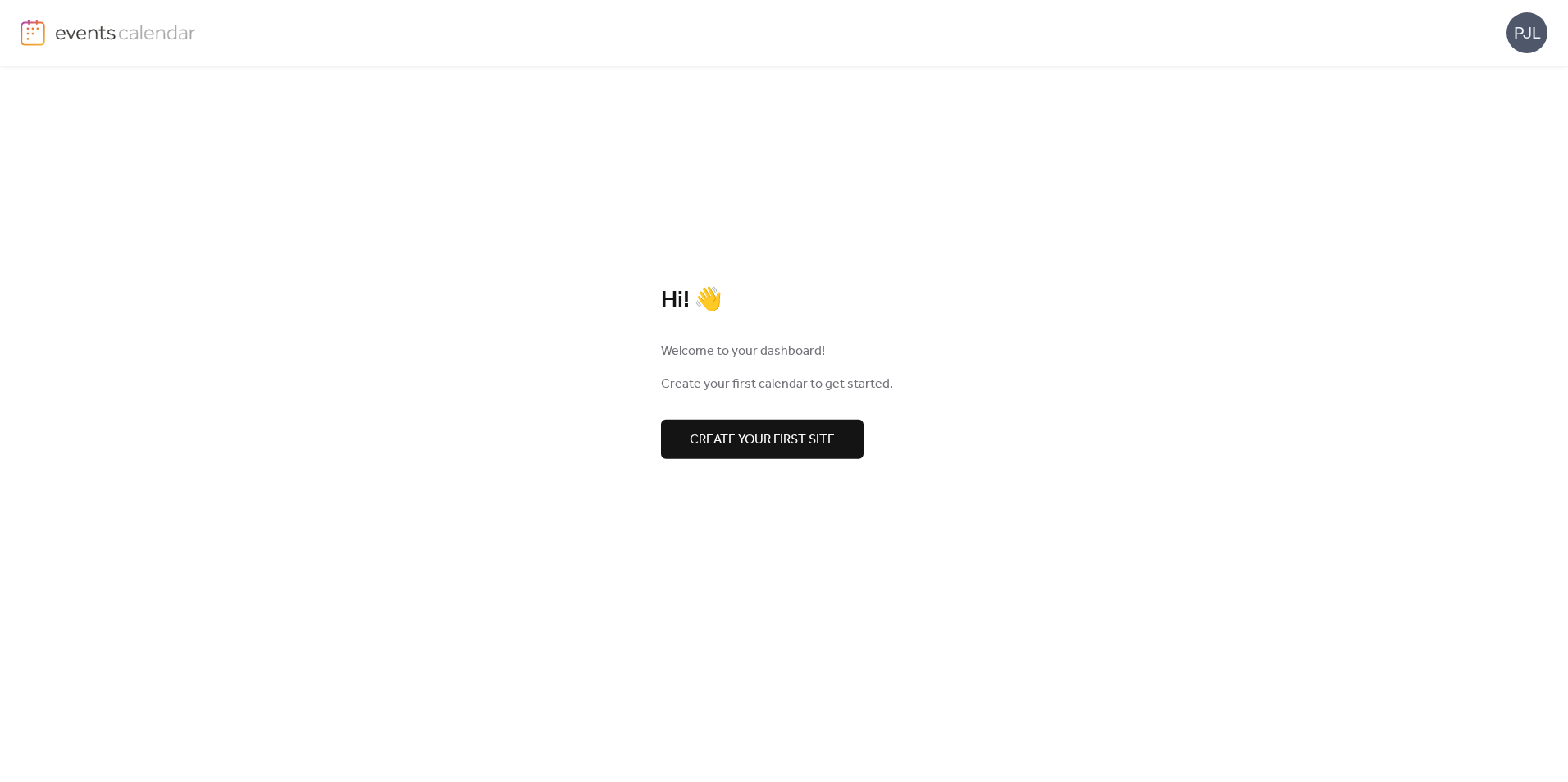
click at [760, 439] on span "Create your first site" at bounding box center [762, 439] width 145 height 19
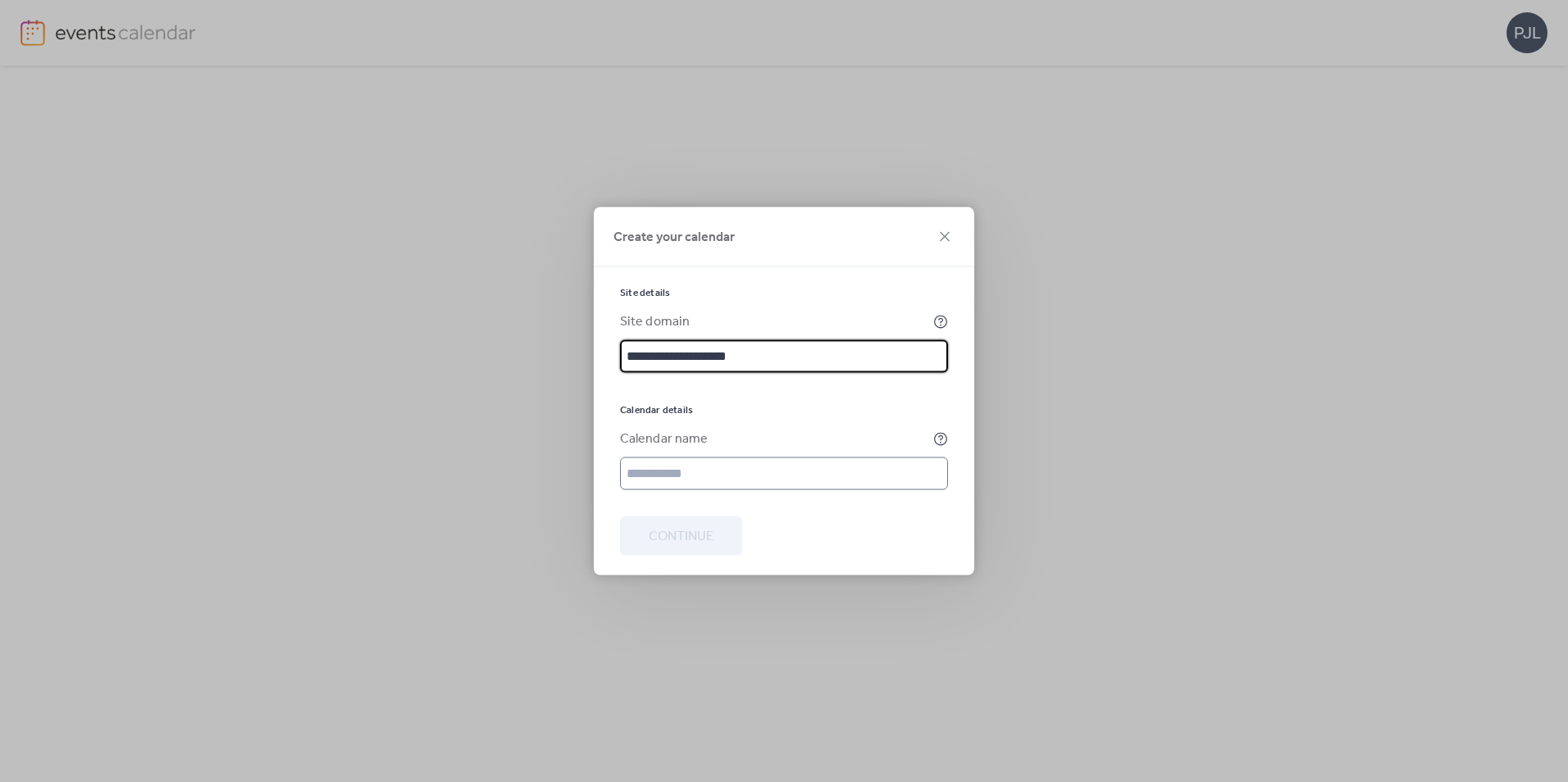
type input "**********"
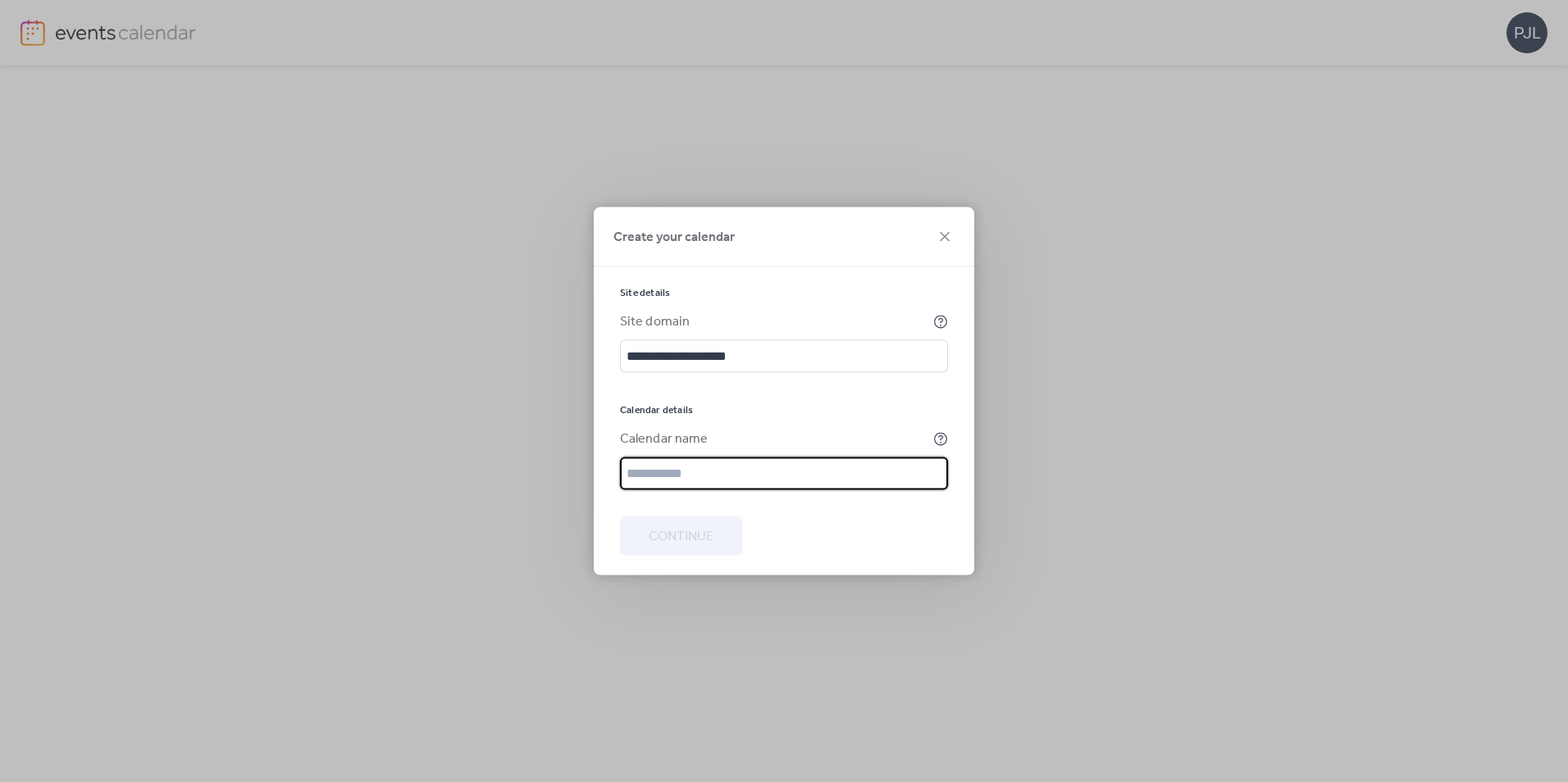
click at [723, 485] on input "text" at bounding box center [783, 473] width 328 height 32
type input "******"
click at [713, 540] on span "Continue" at bounding box center [681, 537] width 65 height 19
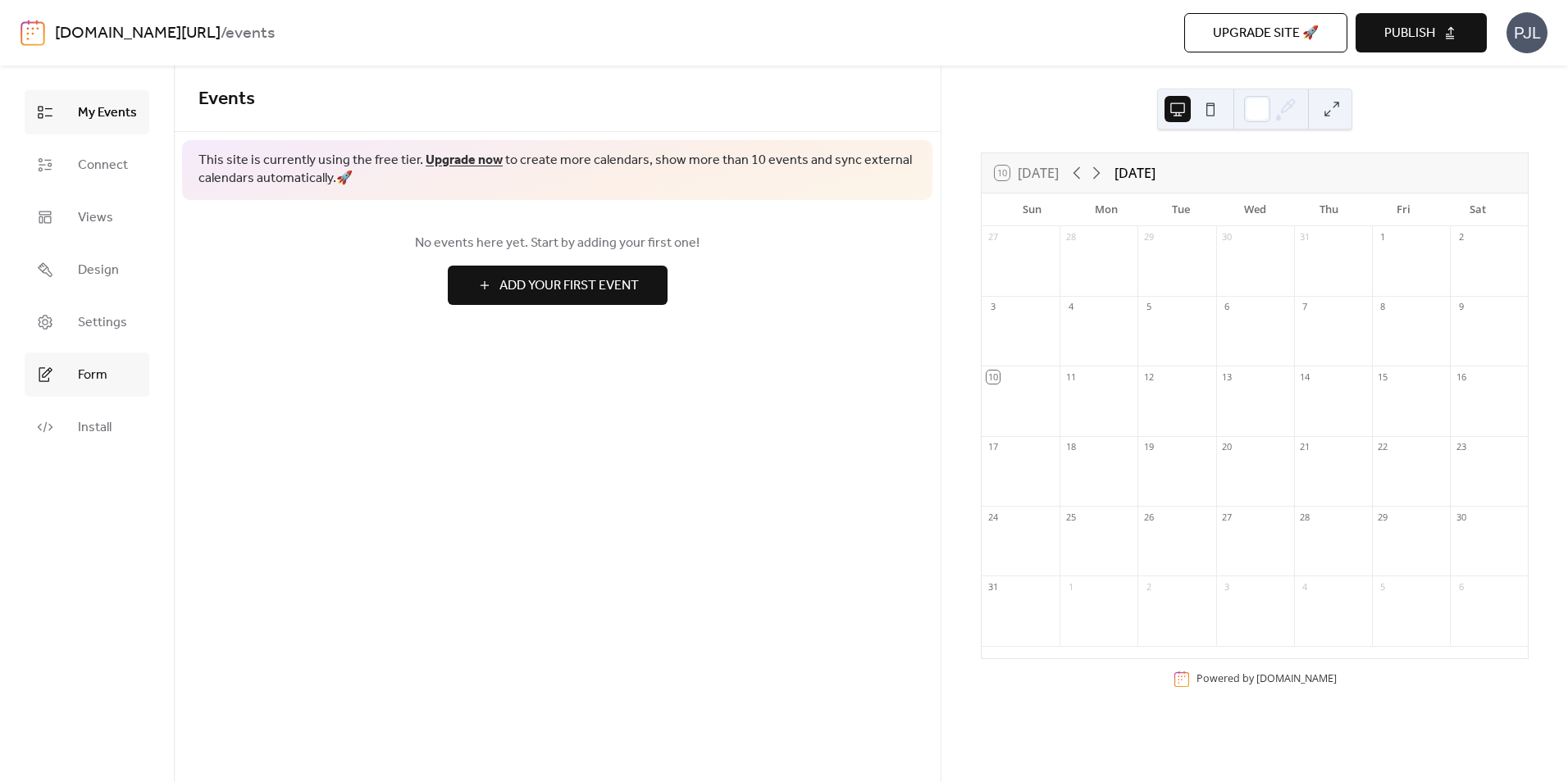
click at [100, 378] on span "Form" at bounding box center [93, 375] width 30 height 19
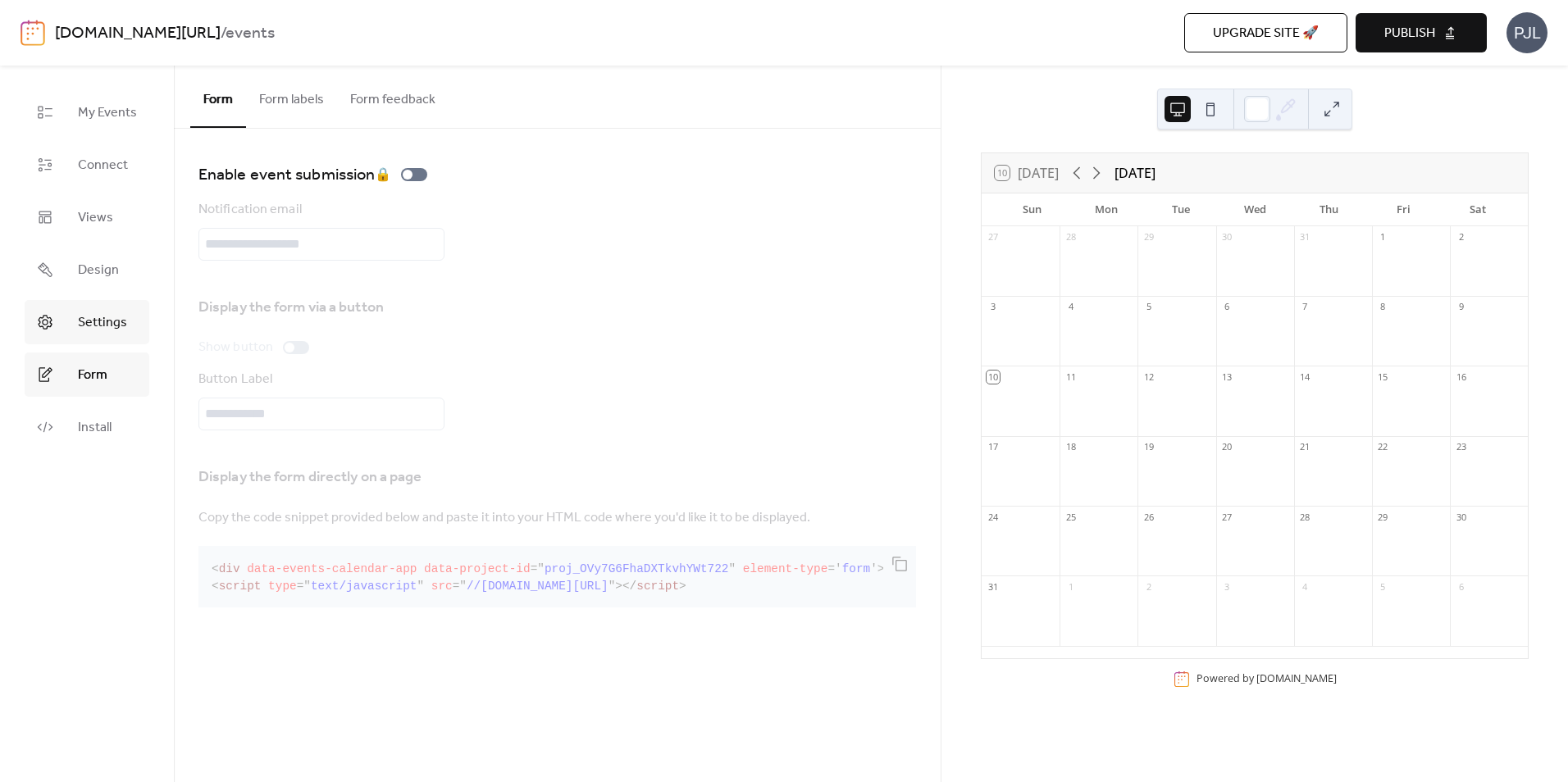
click at [89, 324] on span "Settings" at bounding box center [102, 323] width 49 height 19
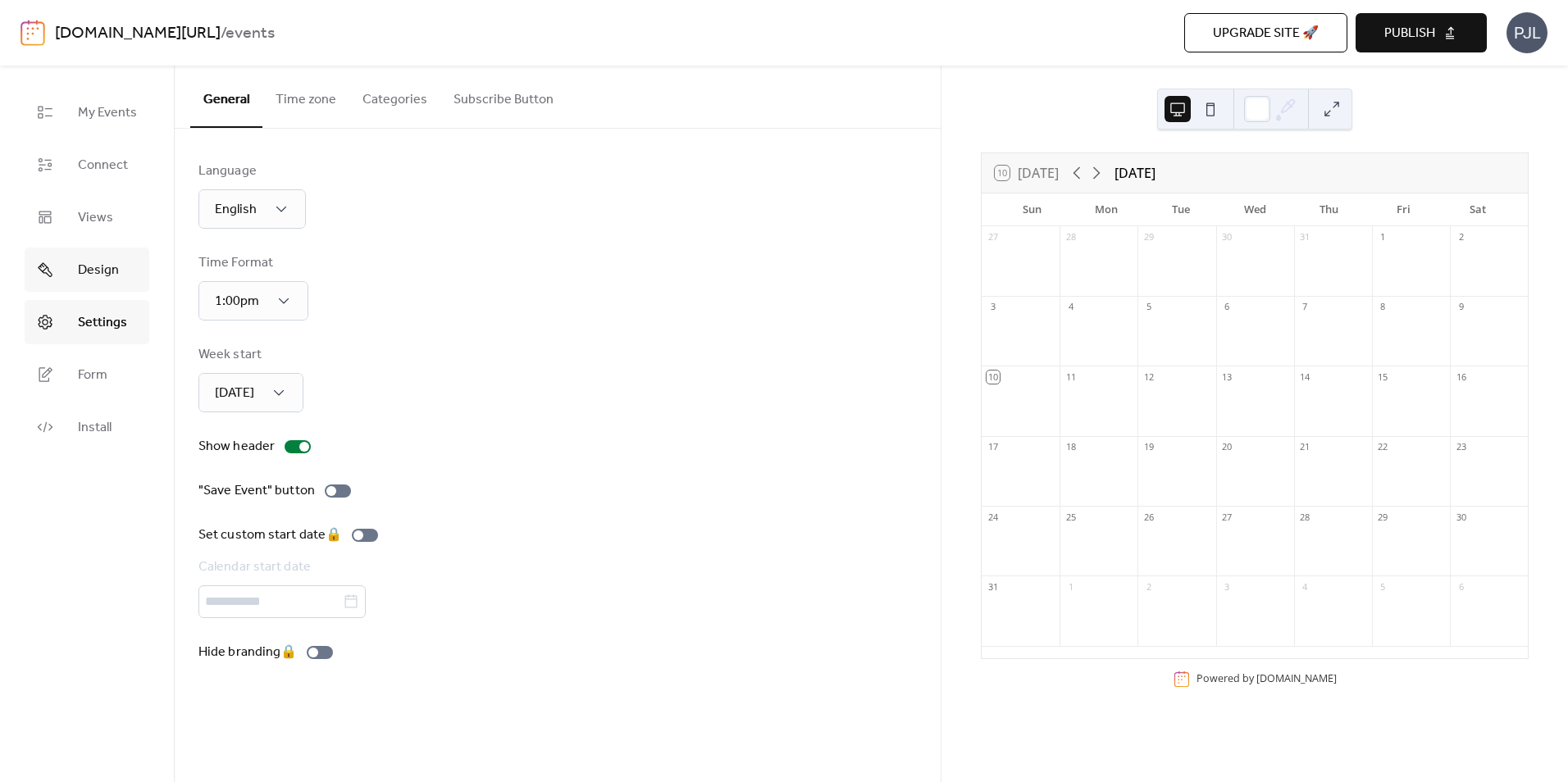
click at [94, 283] on link "Design" at bounding box center [87, 269] width 124 height 45
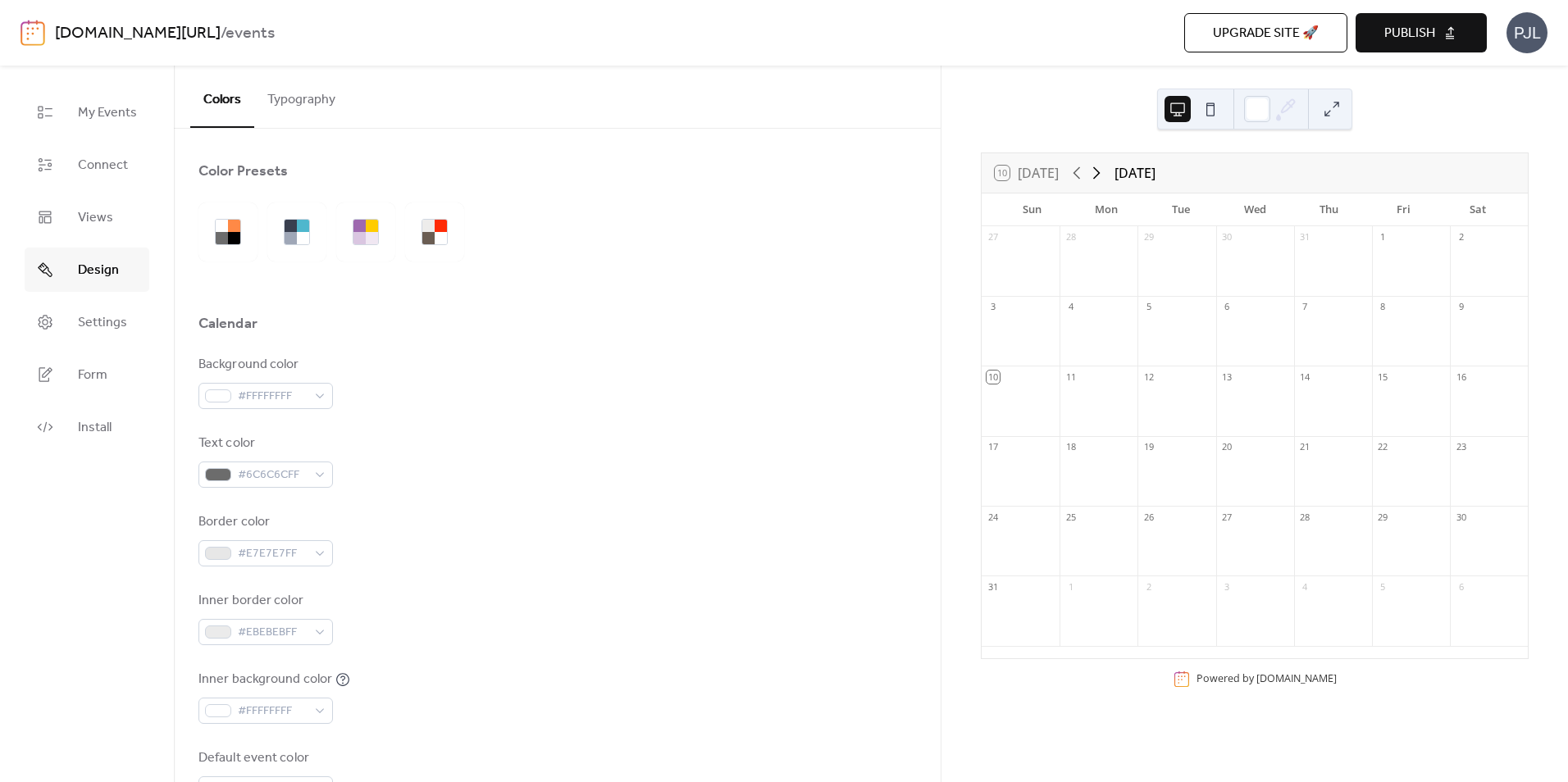
click at [1102, 178] on icon at bounding box center [1096, 172] width 19 height 19
click at [1079, 175] on icon at bounding box center [1076, 172] width 19 height 19
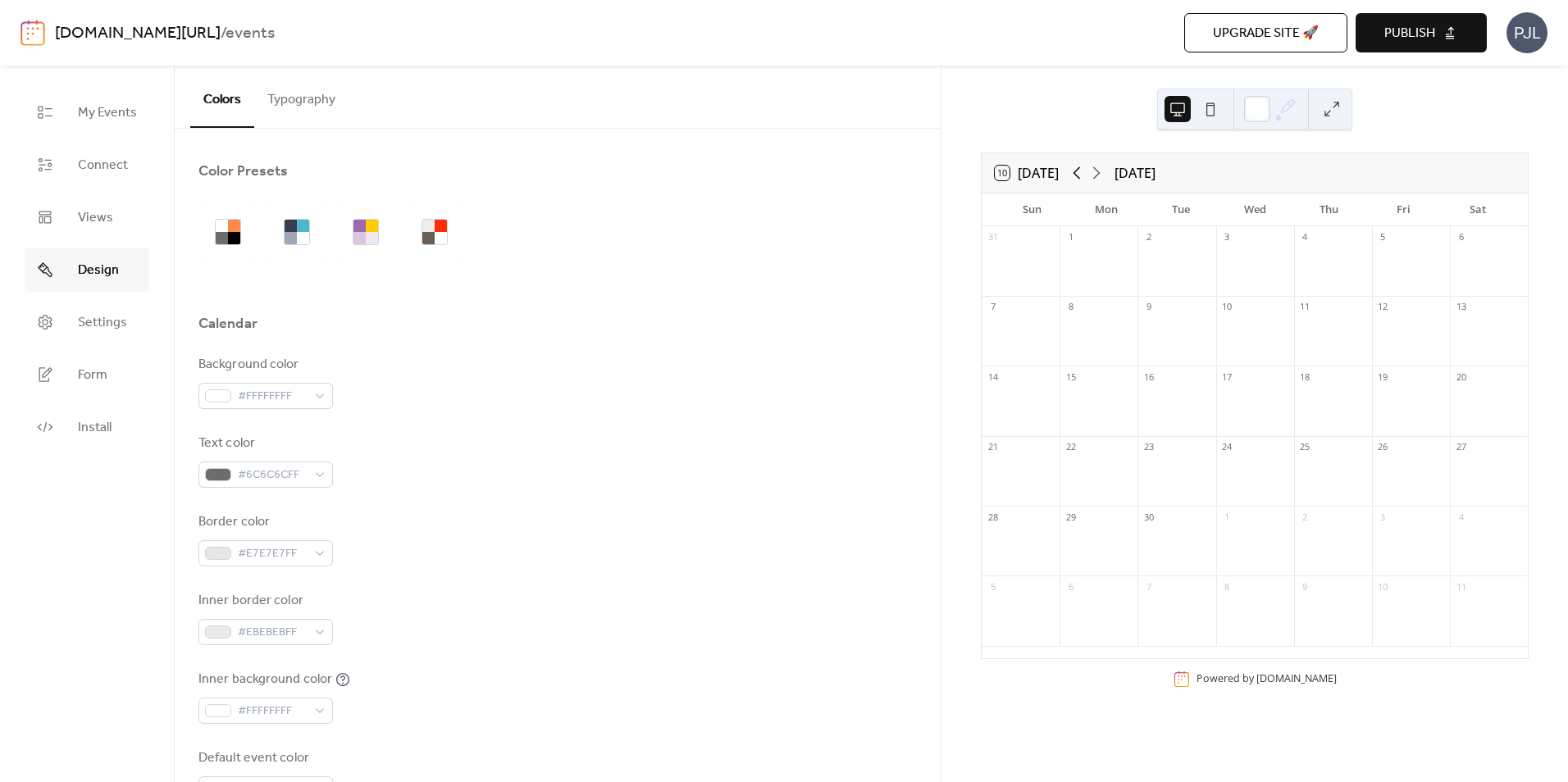
click at [1079, 175] on icon at bounding box center [1076, 172] width 19 height 19
click at [82, 156] on span "Connect" at bounding box center [102, 165] width 50 height 19
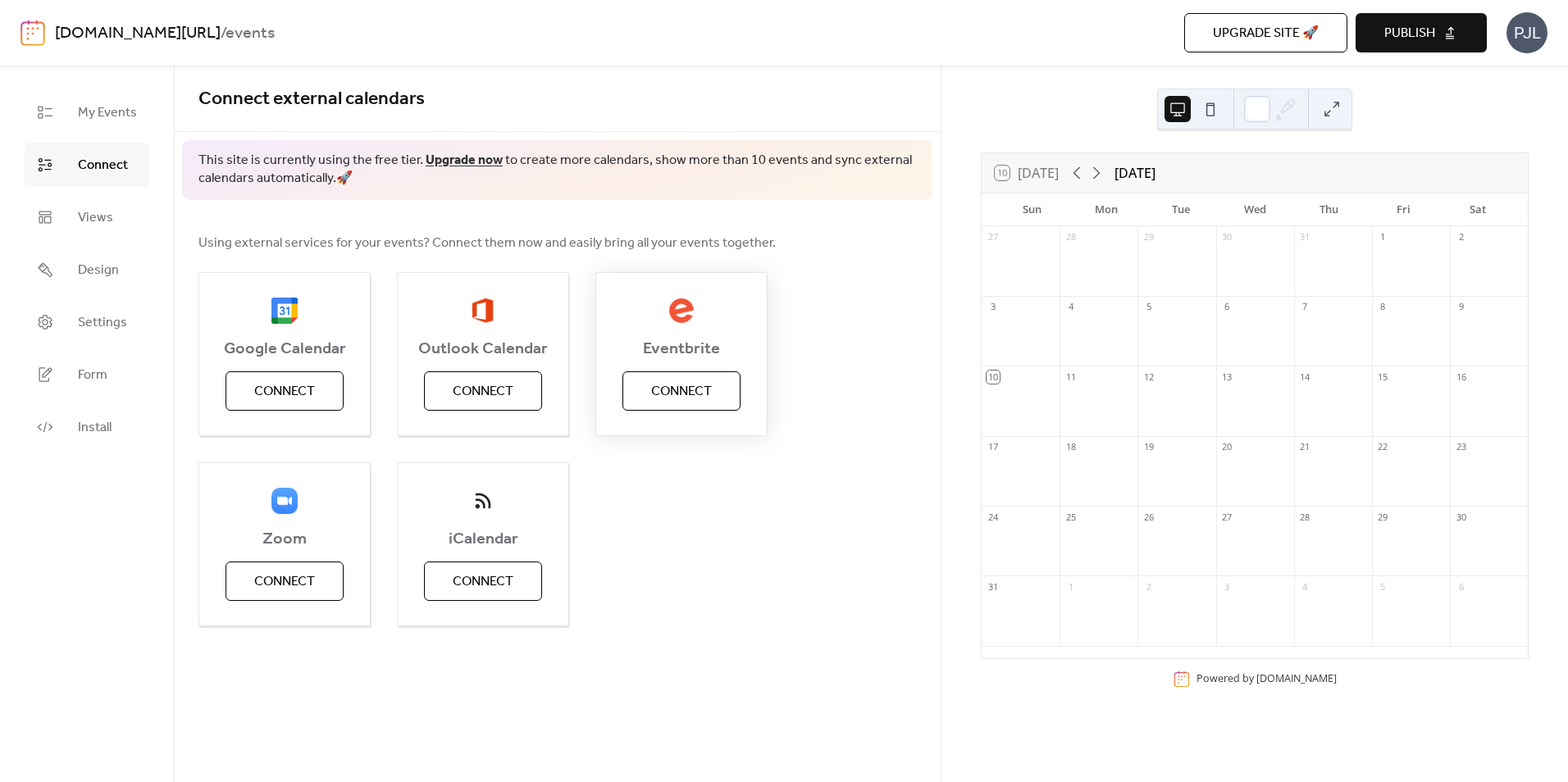
click at [655, 385] on span "Connect" at bounding box center [681, 392] width 60 height 19
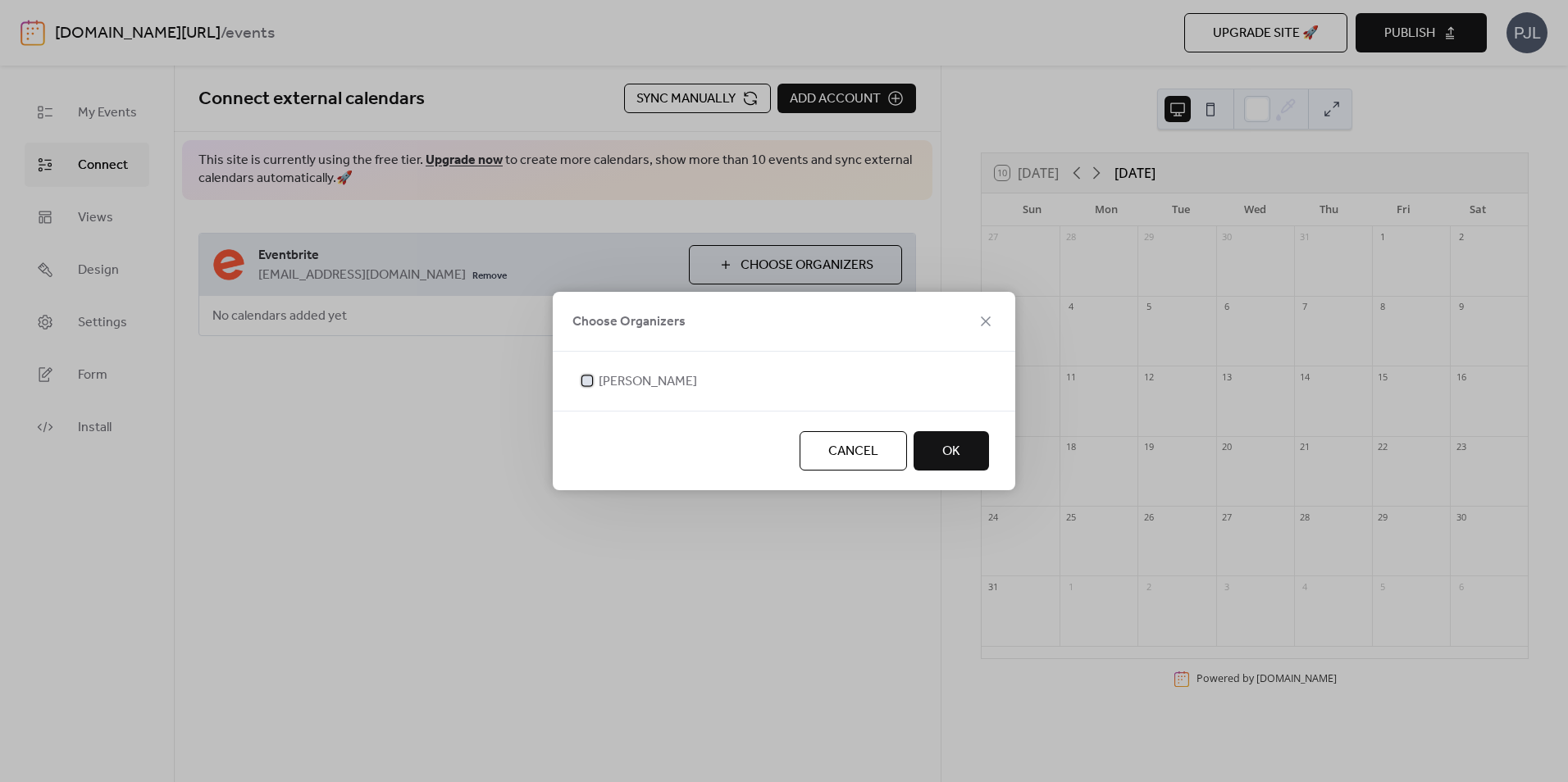
click at [591, 384] on div at bounding box center [587, 380] width 17 height 17
click at [967, 452] on button "OK" at bounding box center [951, 450] width 75 height 39
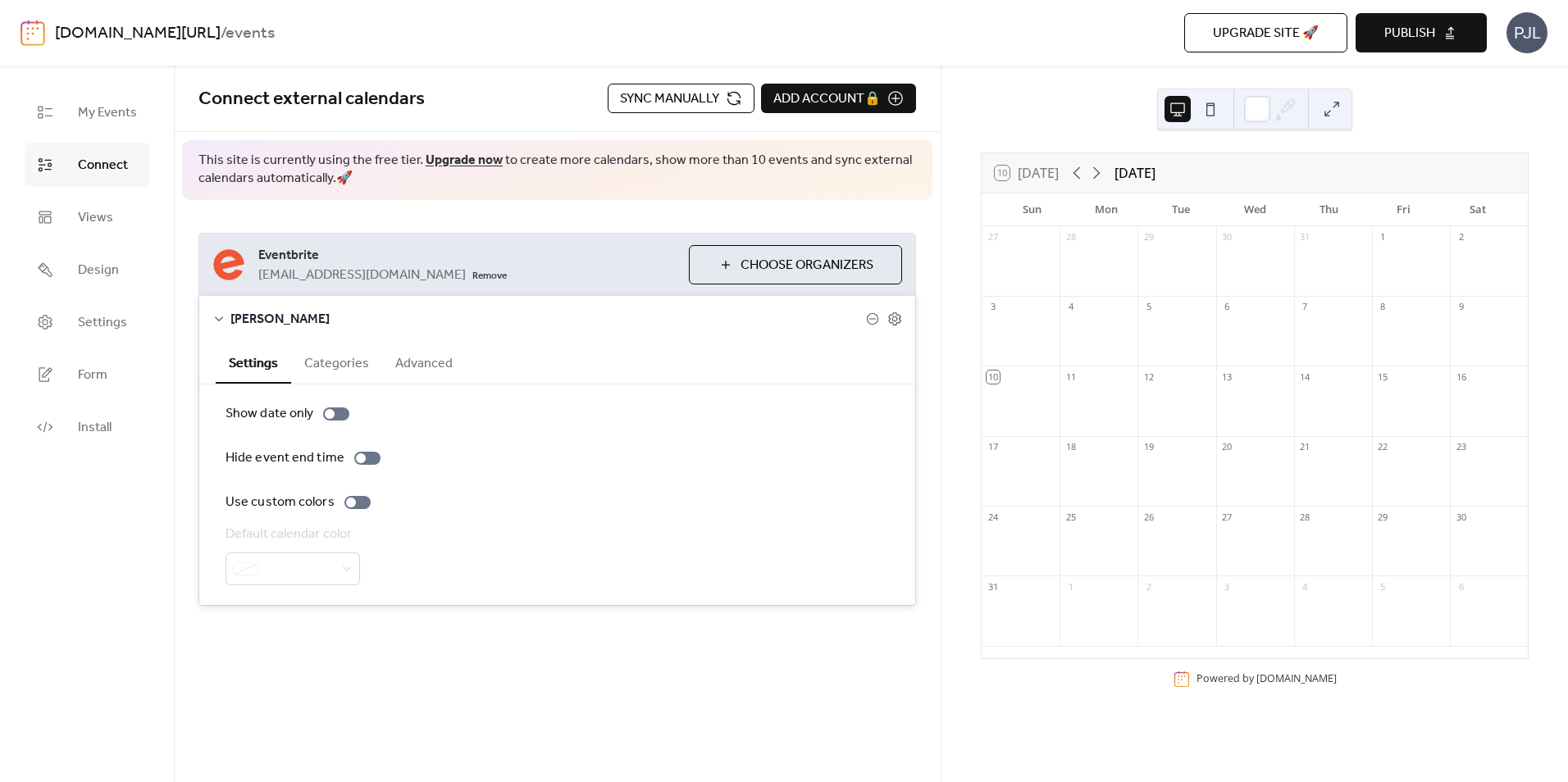
click at [760, 262] on span "Choose Organizers" at bounding box center [807, 265] width 133 height 19
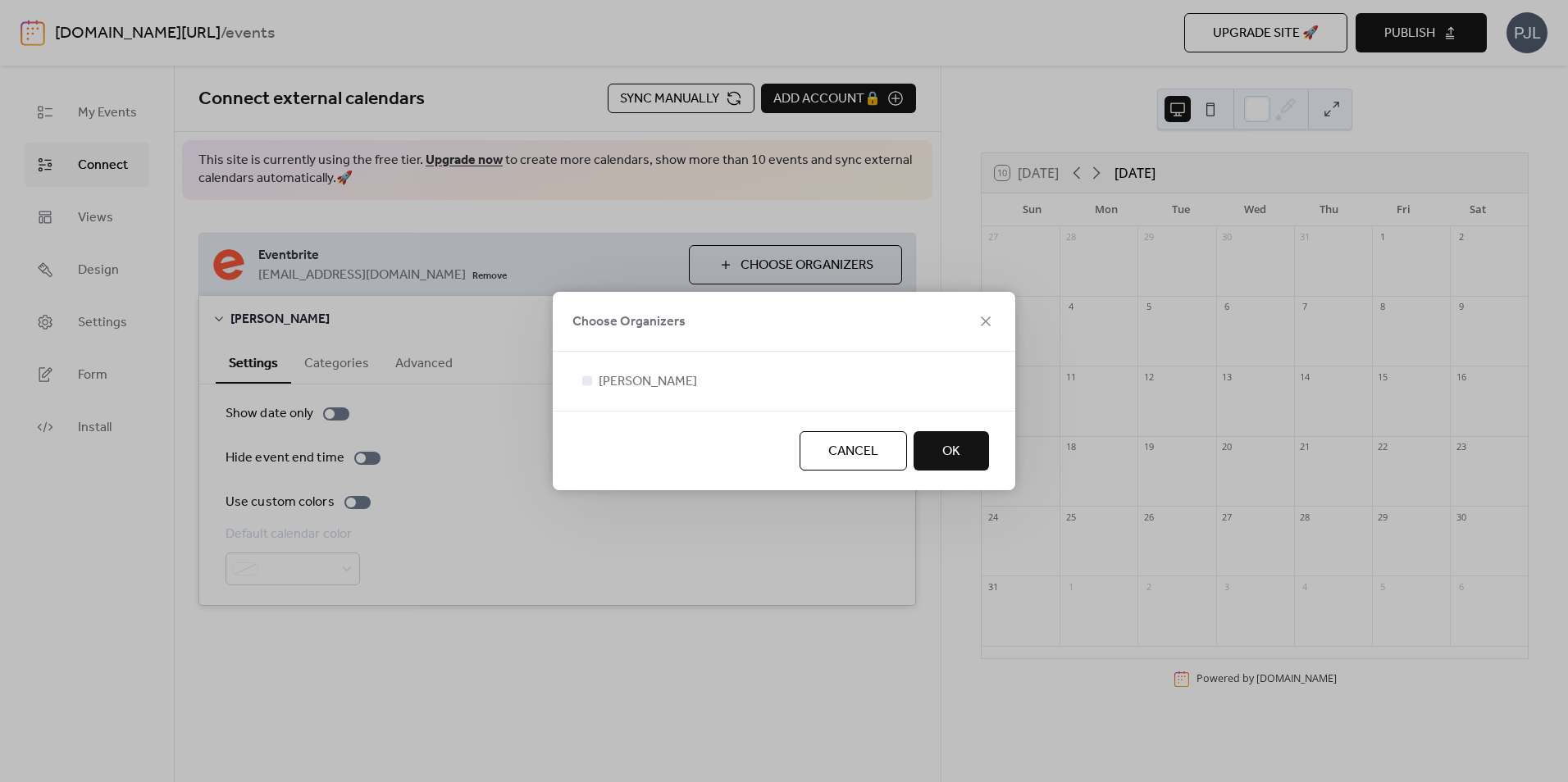
click at [954, 445] on span "OK" at bounding box center [951, 451] width 18 height 19
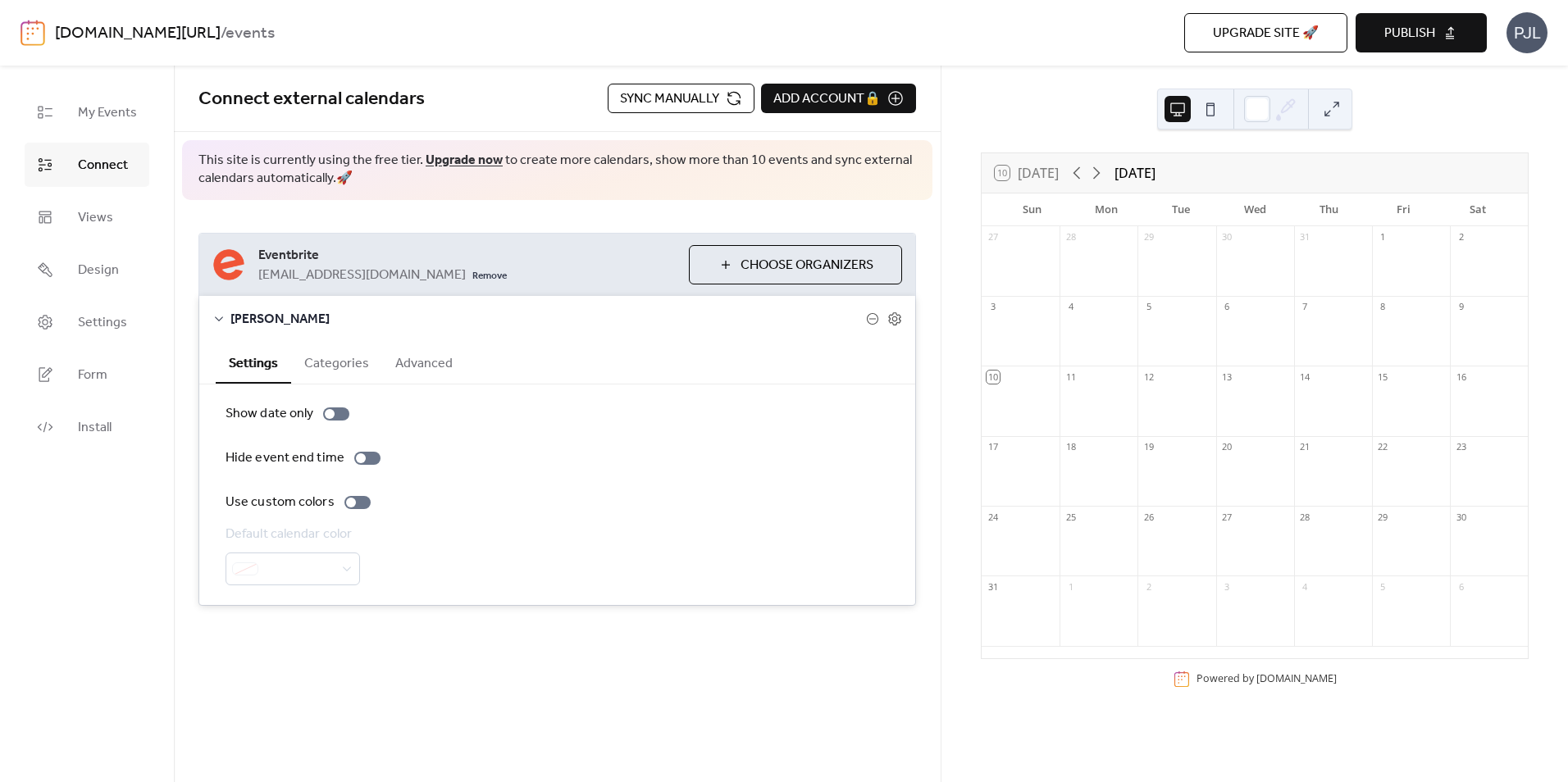
click at [682, 101] on span "Sync manually" at bounding box center [668, 99] width 99 height 19
click at [1101, 173] on icon at bounding box center [1096, 173] width 7 height 12
click at [1073, 175] on icon at bounding box center [1076, 172] width 19 height 19
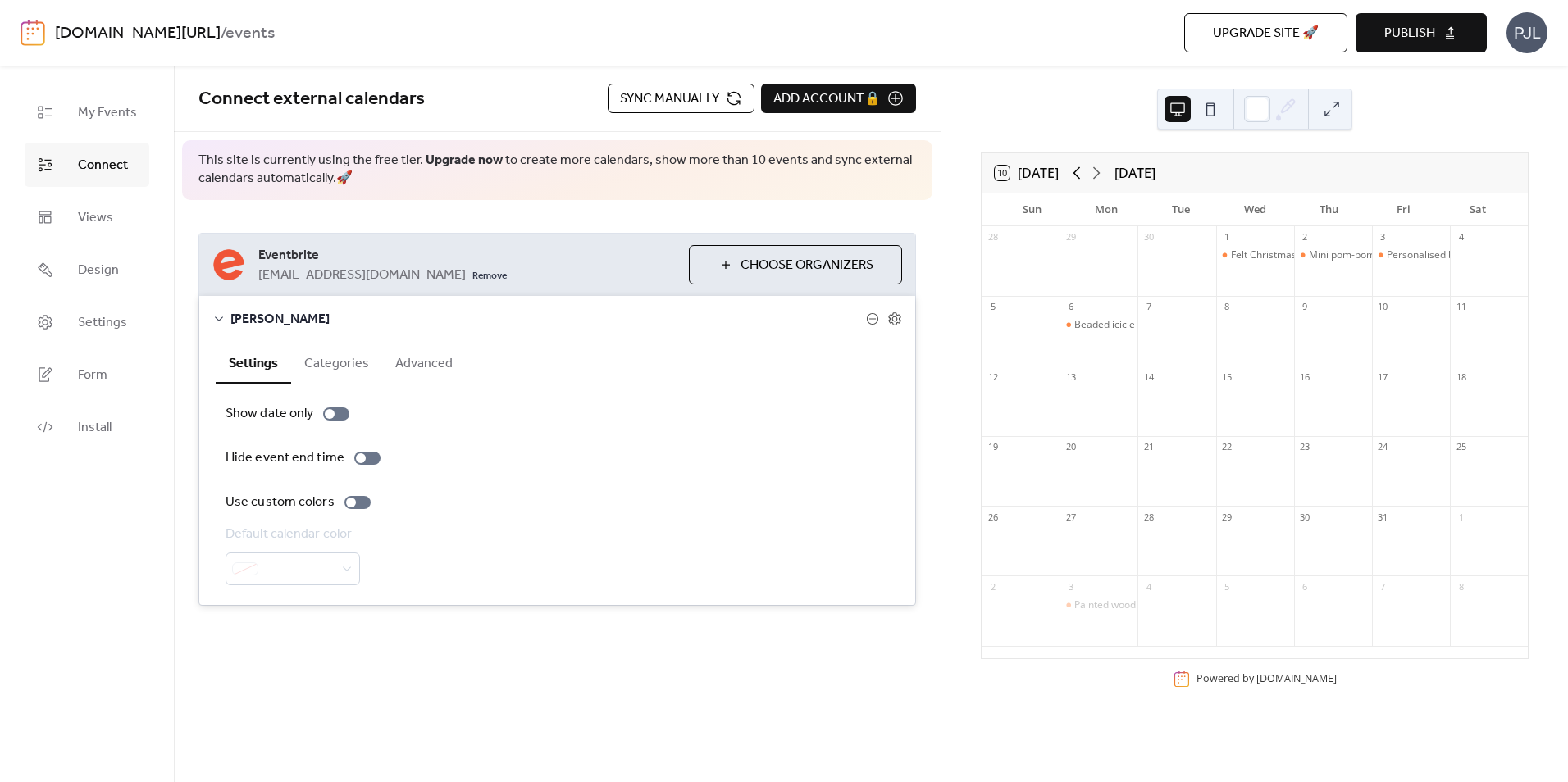
click at [1073, 175] on icon at bounding box center [1076, 172] width 19 height 19
click at [99, 164] on span "Connect" at bounding box center [102, 165] width 50 height 19
click at [110, 111] on span "My Events" at bounding box center [107, 113] width 59 height 19
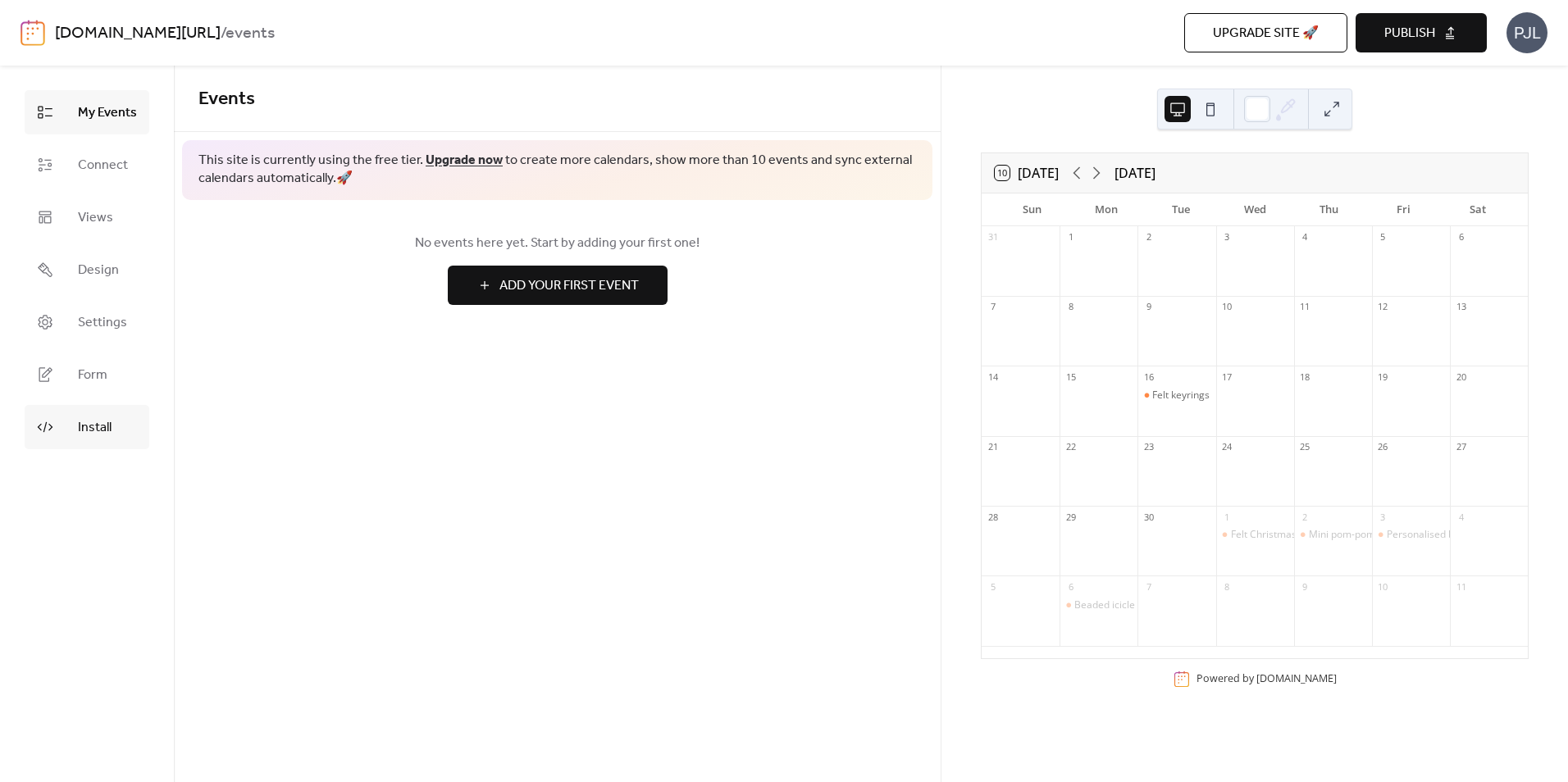
click at [104, 425] on span "Install" at bounding box center [94, 428] width 33 height 19
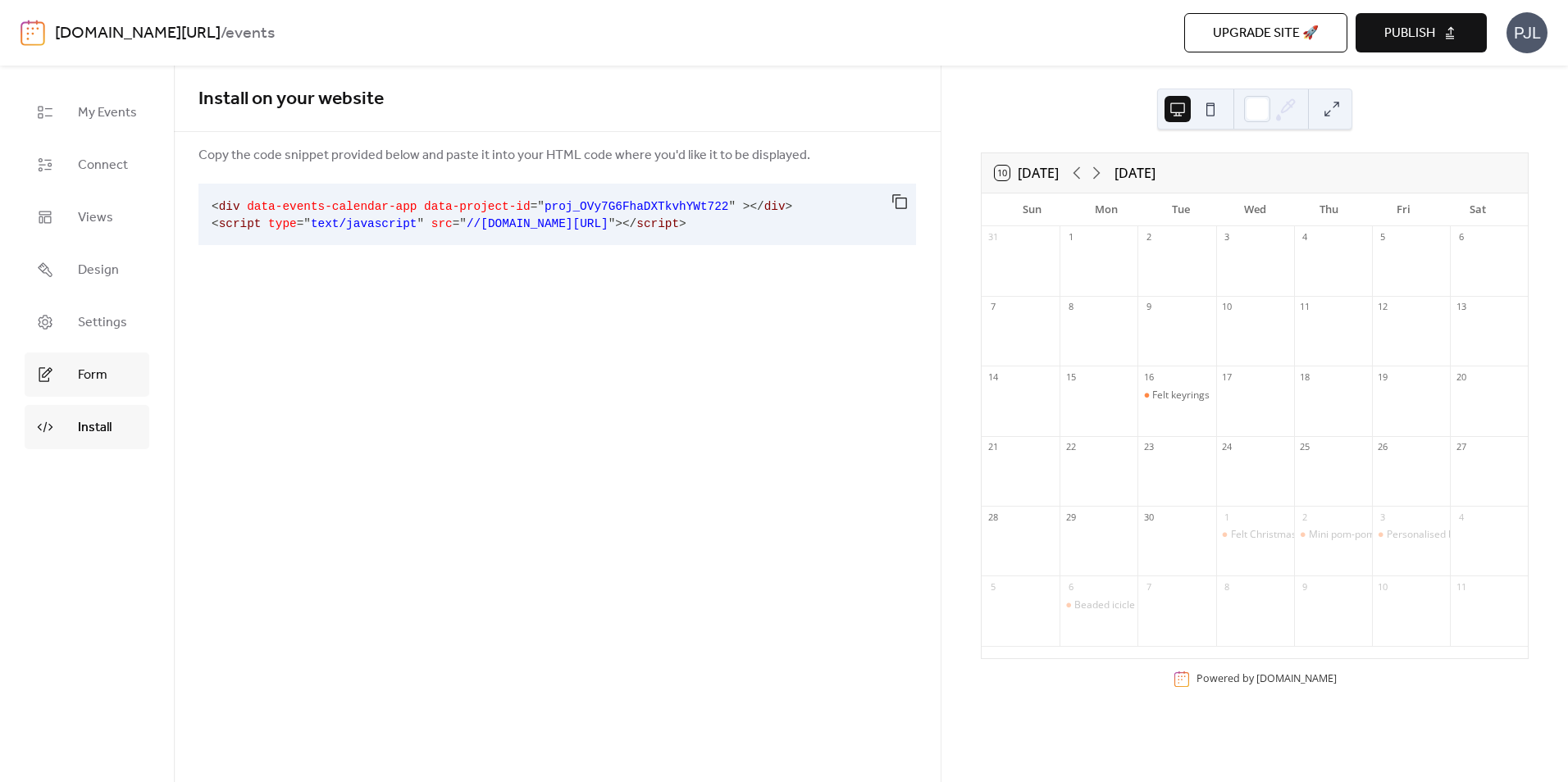
click at [101, 381] on span "Form" at bounding box center [93, 375] width 30 height 19
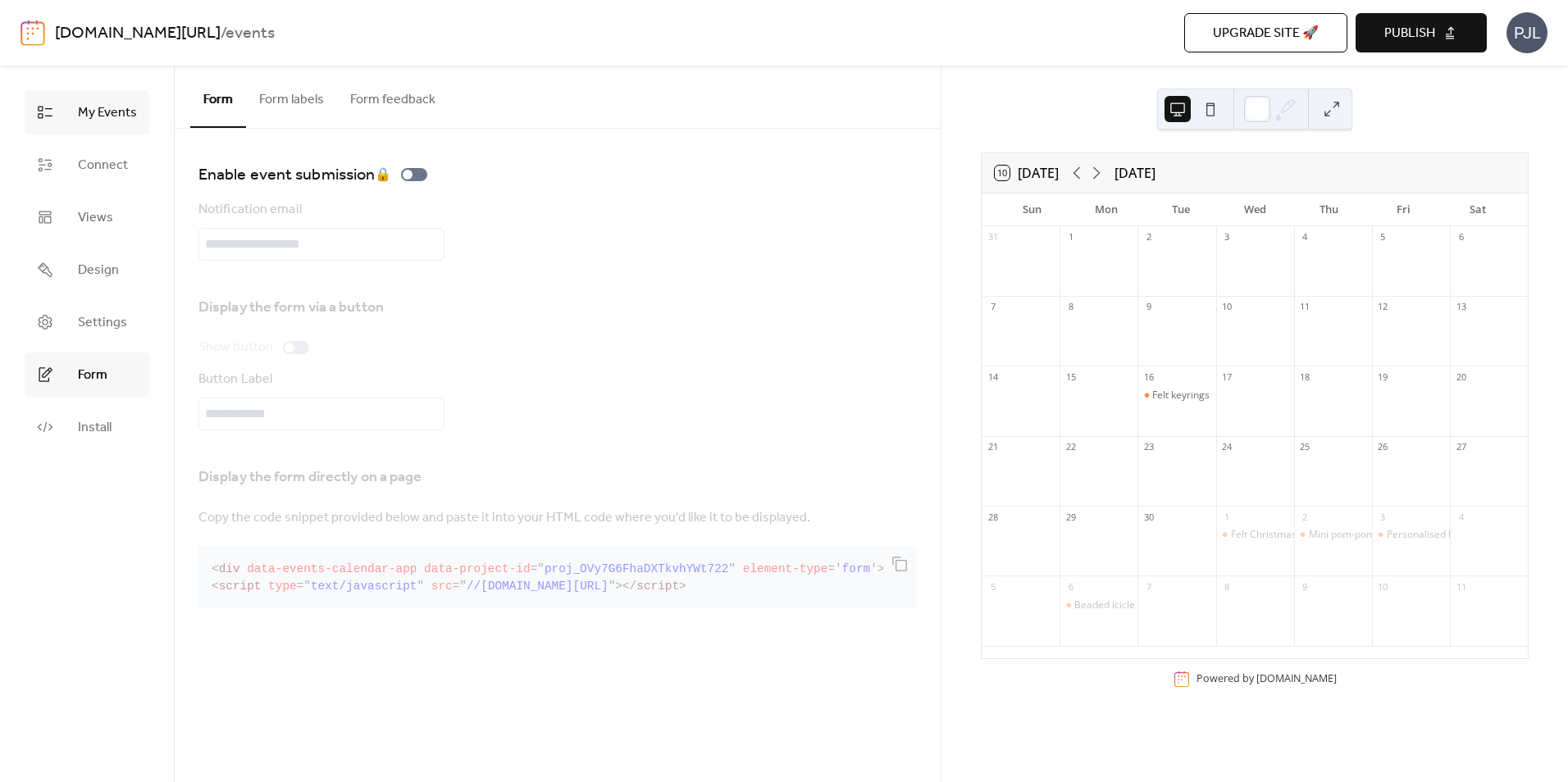
click at [95, 128] on link "My Events" at bounding box center [87, 112] width 124 height 45
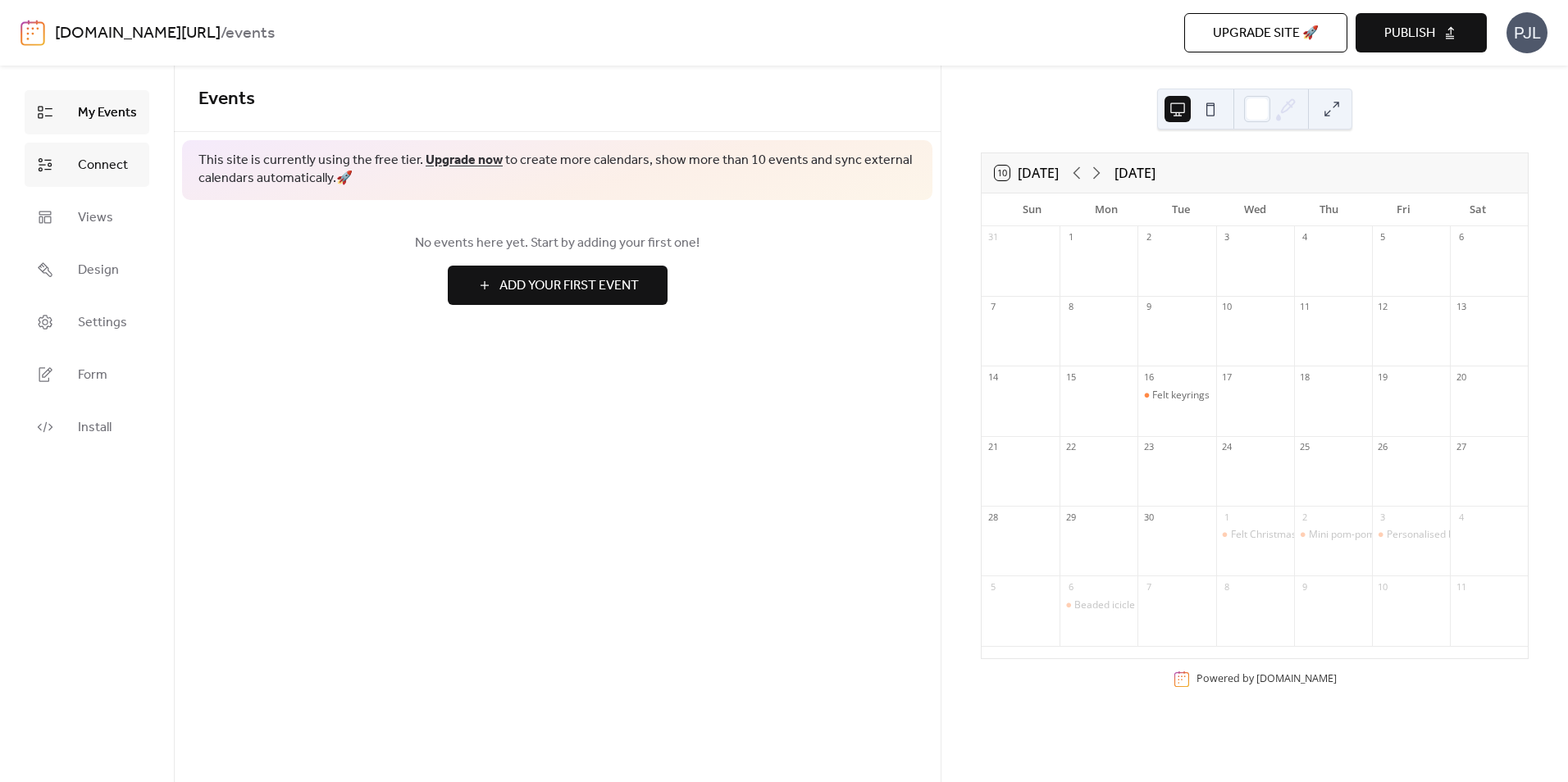
click at [103, 181] on link "Connect" at bounding box center [87, 164] width 124 height 45
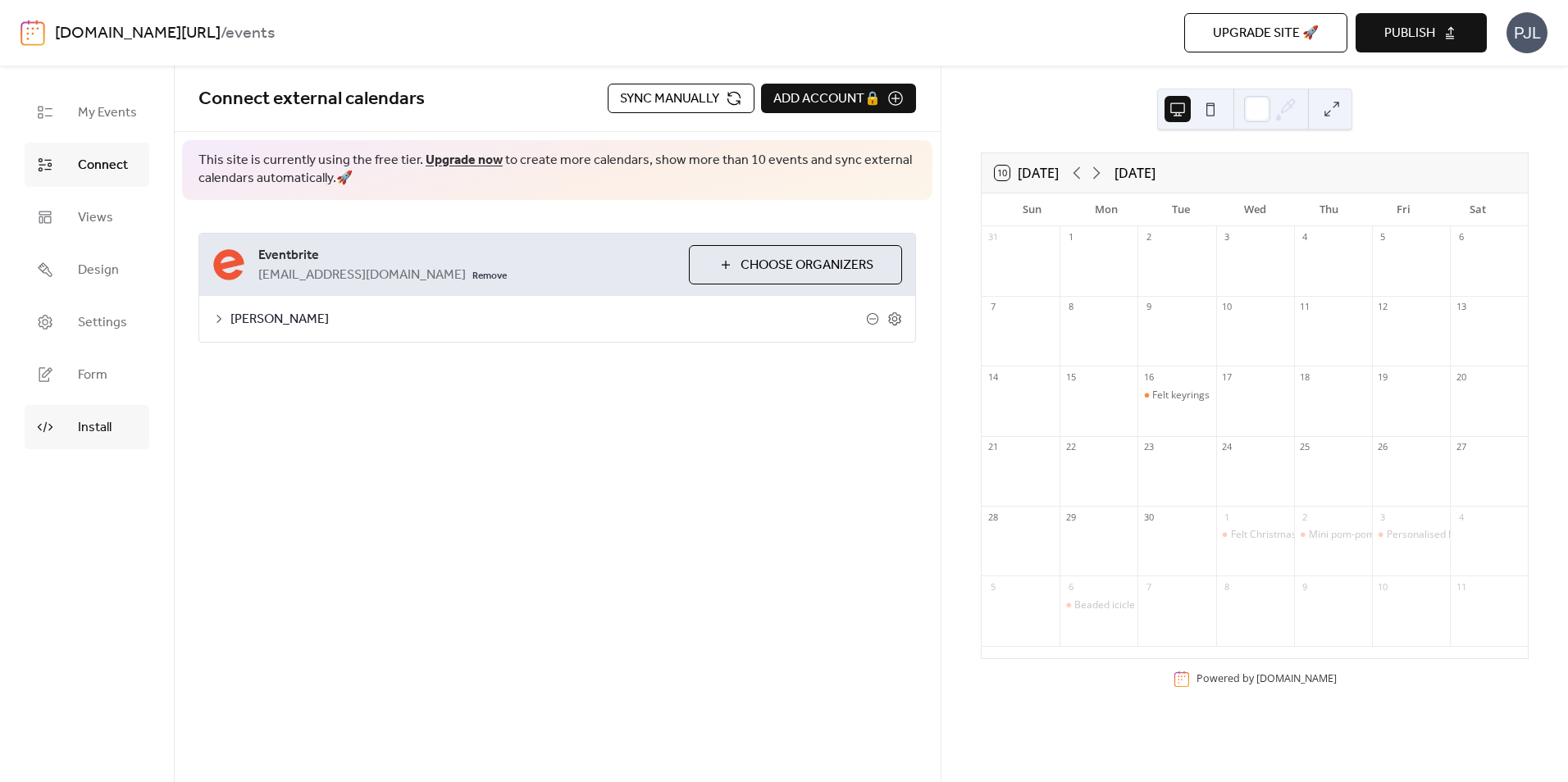
click at [99, 431] on span "Install" at bounding box center [94, 428] width 33 height 19
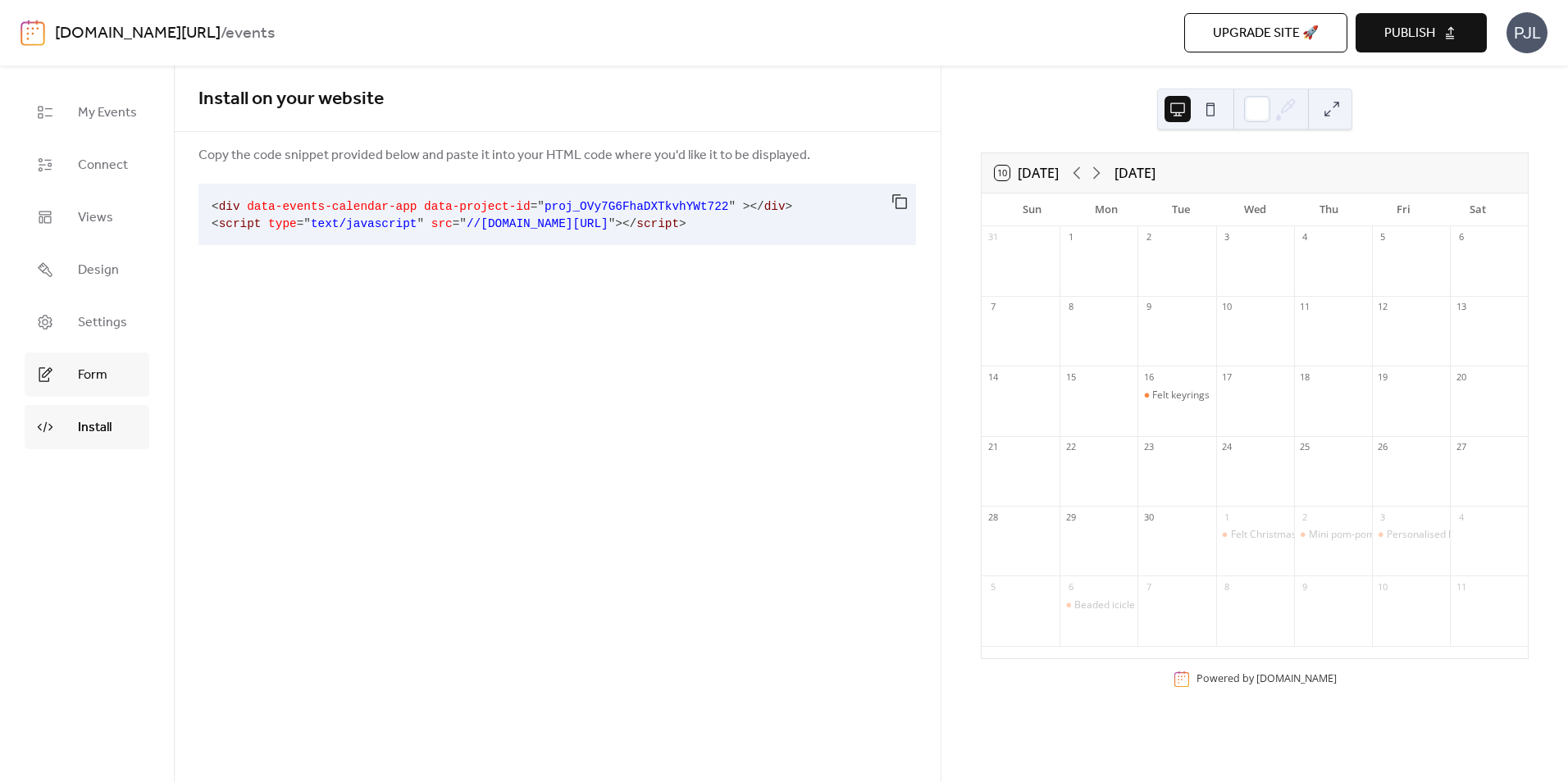
click at [96, 377] on span "Form" at bounding box center [93, 375] width 30 height 19
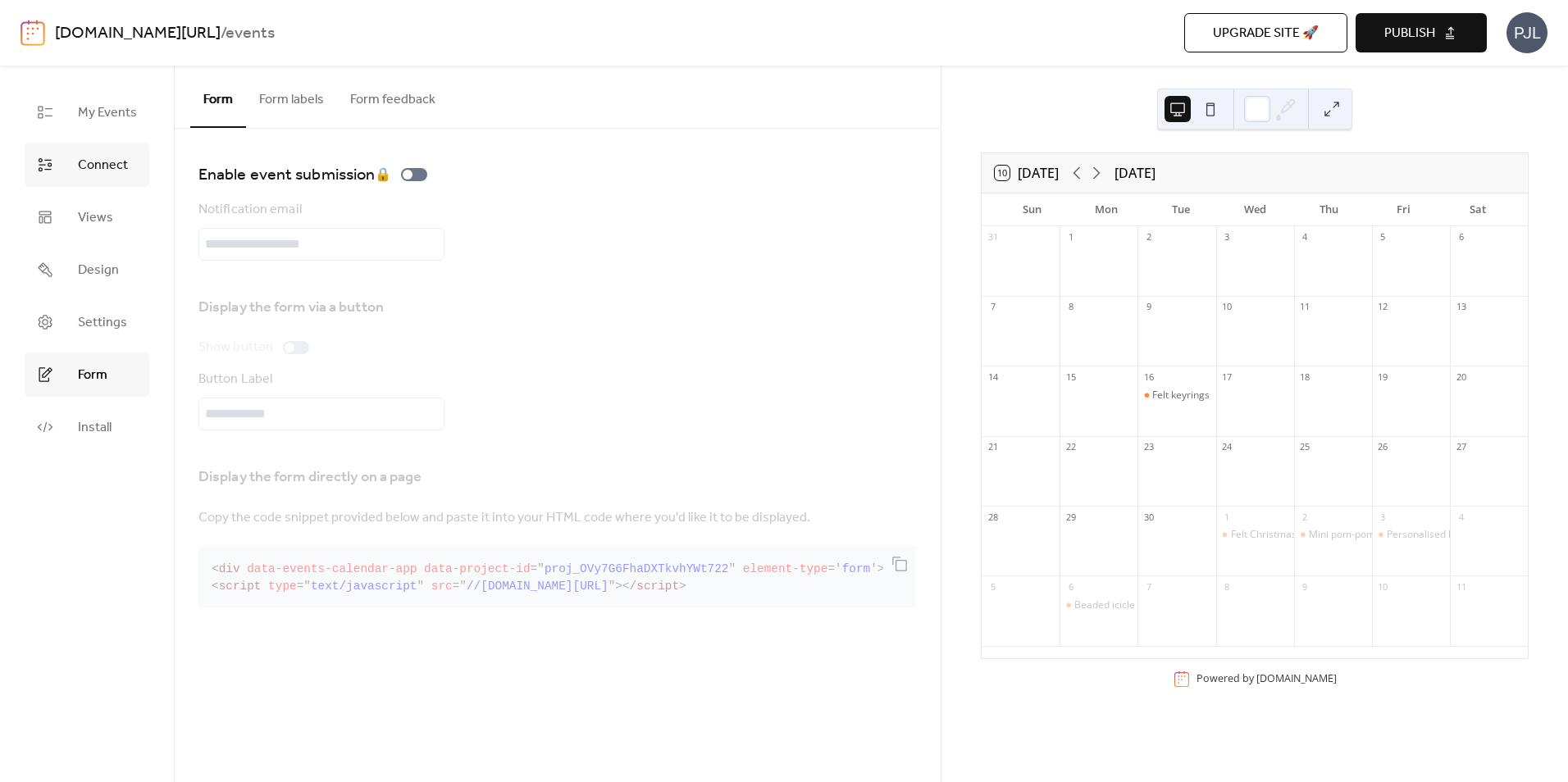
click at [124, 167] on span "Connect" at bounding box center [102, 165] width 50 height 19
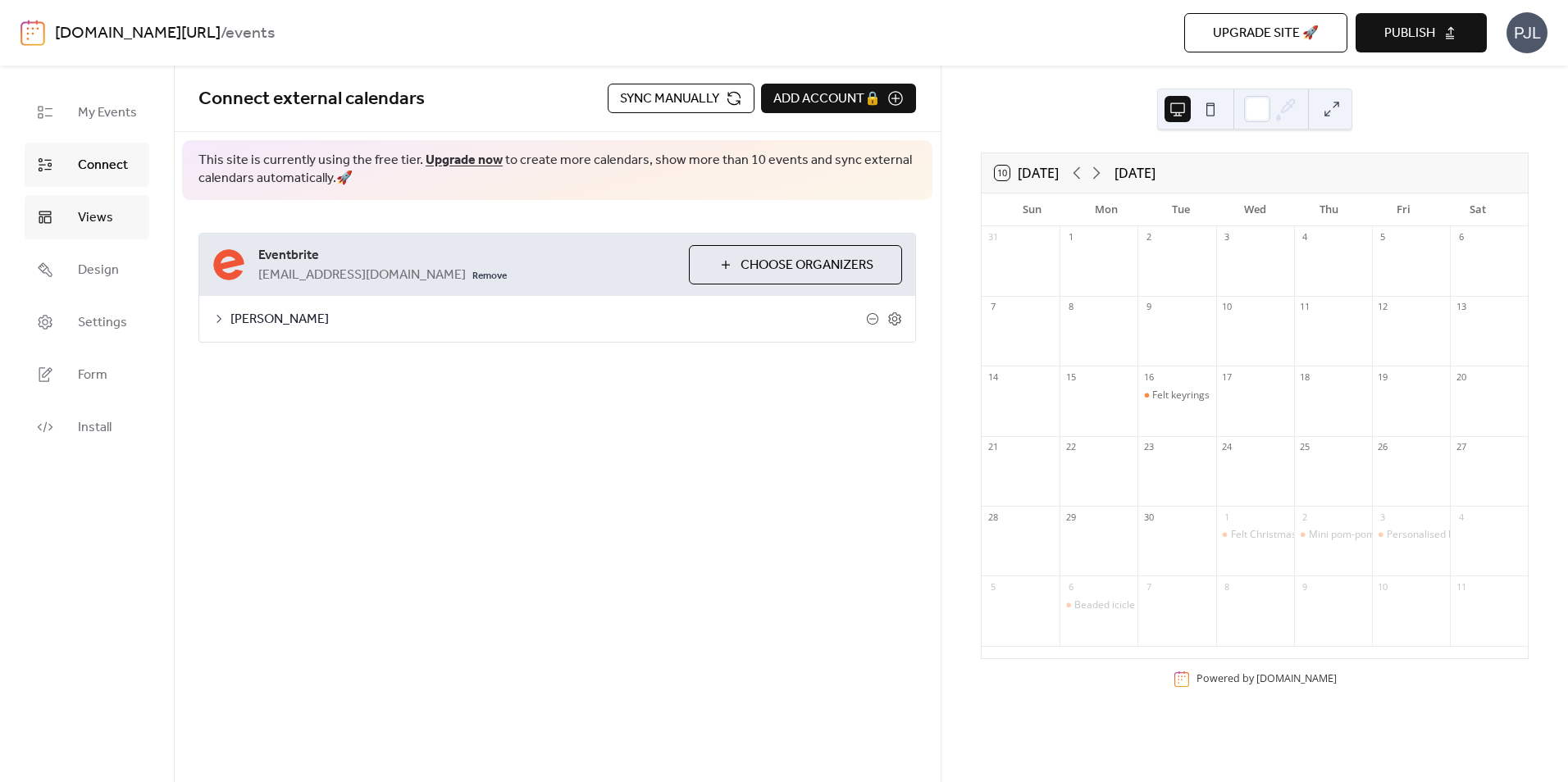
click at [135, 208] on link "Views" at bounding box center [87, 217] width 124 height 45
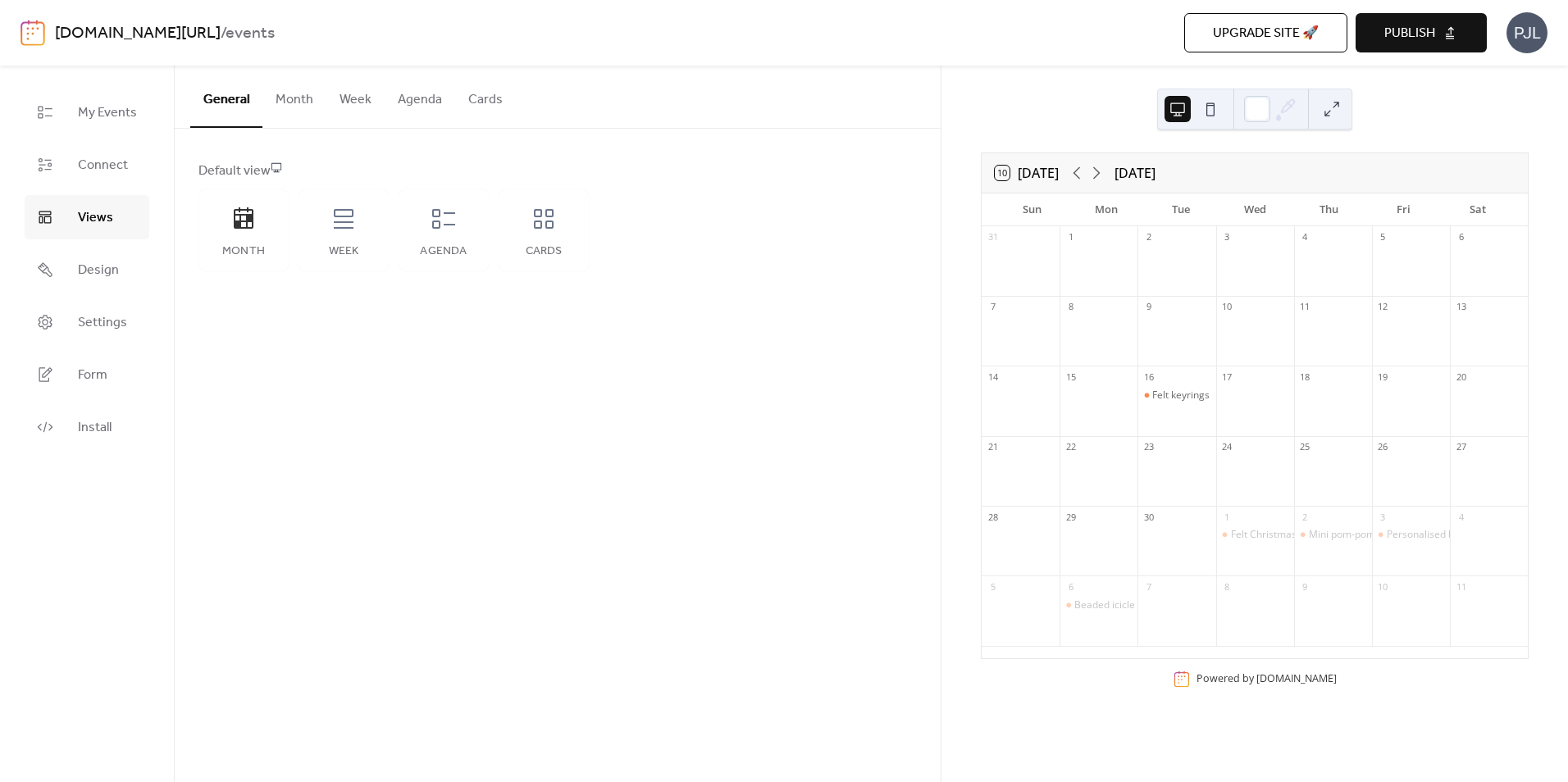
click at [298, 94] on button "Month" at bounding box center [294, 95] width 64 height 60
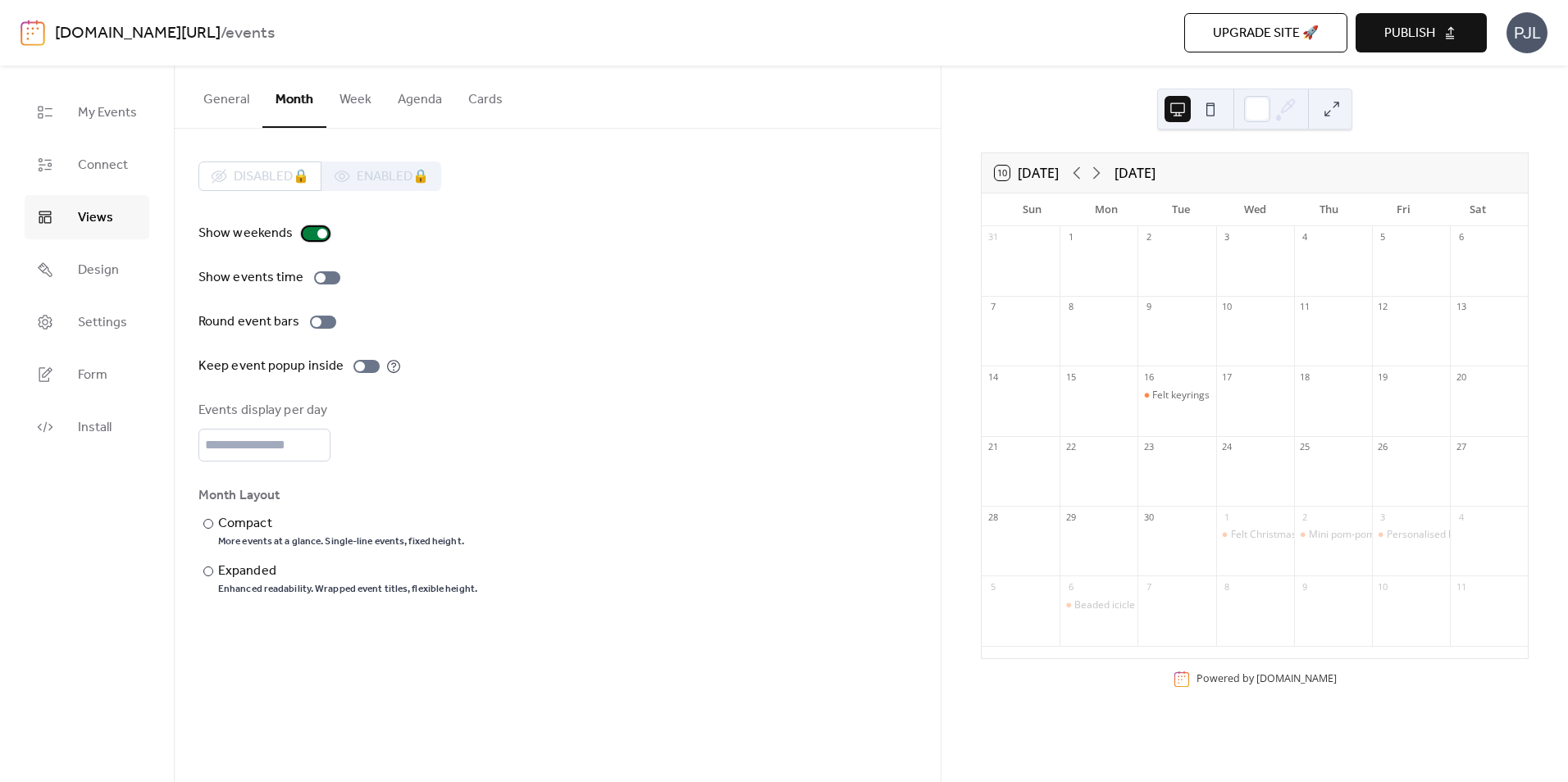
click at [310, 234] on div at bounding box center [316, 234] width 26 height 13
click at [310, 234] on div at bounding box center [309, 233] width 10 height 10
click at [316, 277] on div at bounding box center [320, 277] width 10 height 10
click at [312, 323] on div at bounding box center [316, 322] width 10 height 10
click at [359, 367] on div at bounding box center [360, 366] width 10 height 10
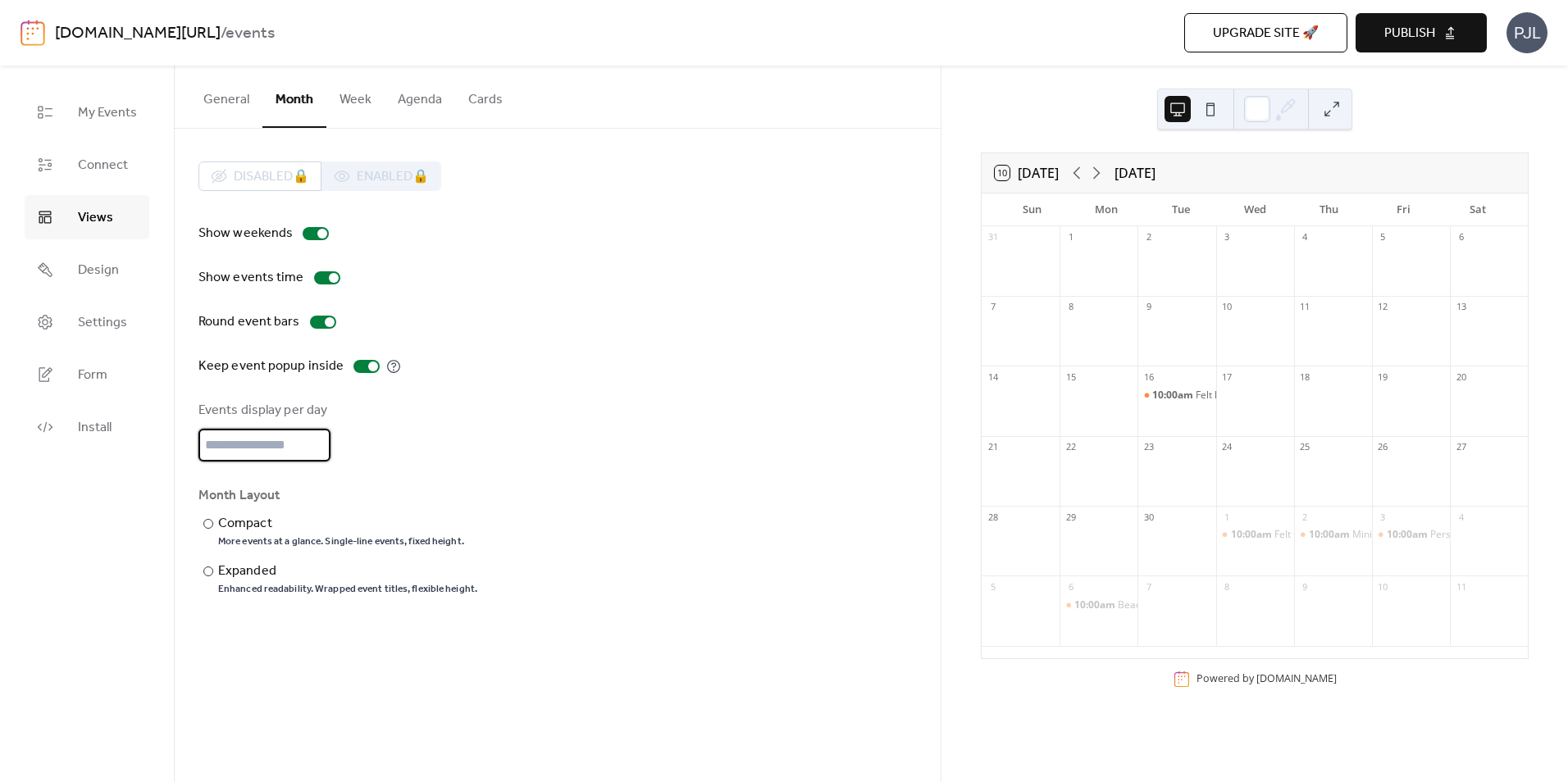
click at [222, 444] on input "*" at bounding box center [264, 444] width 132 height 32
click at [639, 510] on div "Month Layout ​ Compact More events at a glance. Single-line events, fixed heigh…" at bounding box center [557, 541] width 718 height 110
drag, startPoint x: 229, startPoint y: 445, endPoint x: 174, endPoint y: 424, distance: 58.9
click at [169, 439] on div "My Events Connect Views Design Settings Form Install Views General Month Week A…" at bounding box center [784, 423] width 1568 height 716
type input "*"
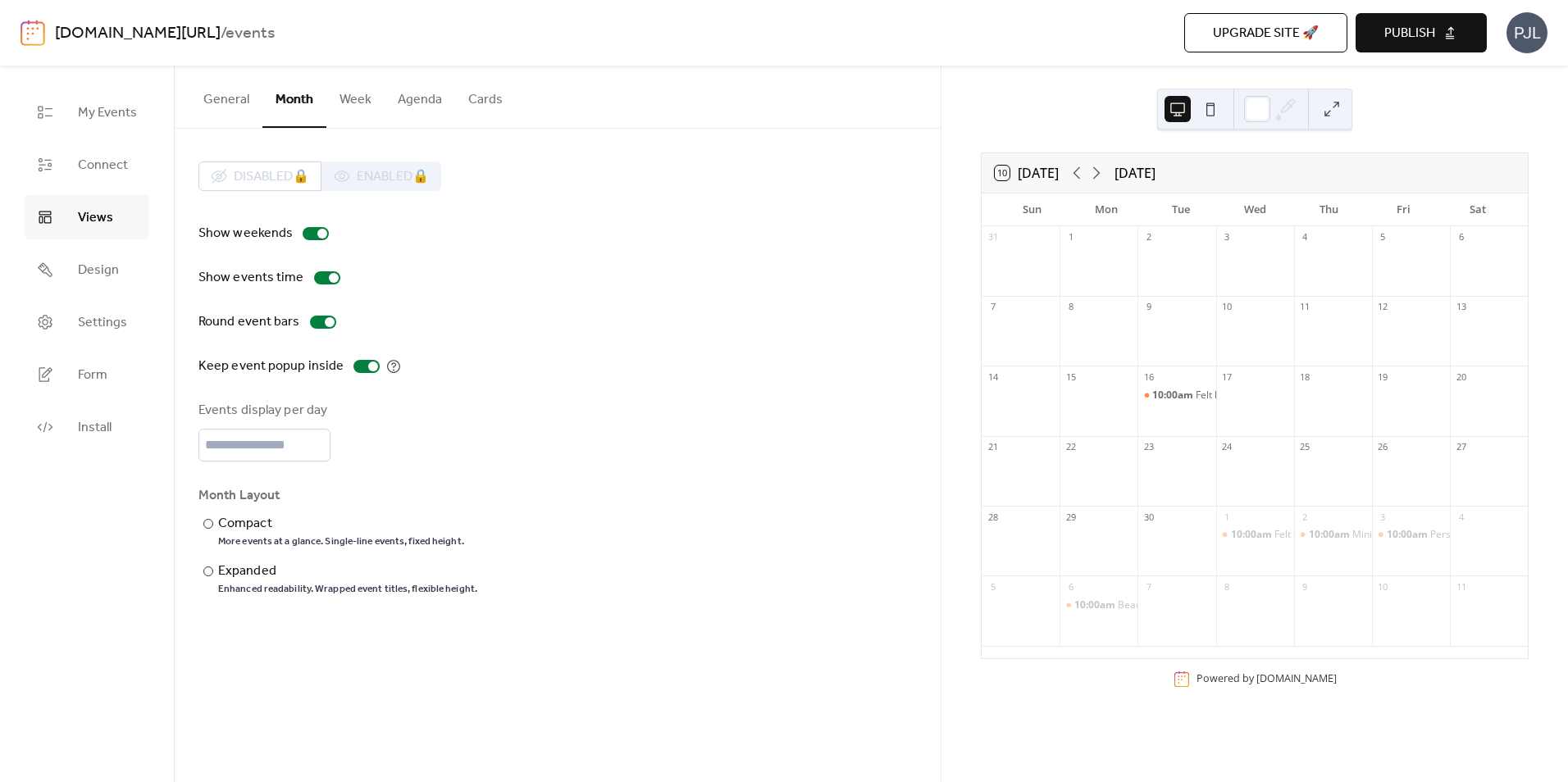
click at [641, 455] on div "Events display per day *" at bounding box center [557, 430] width 718 height 60
click at [1428, 36] on span "Publish" at bounding box center [1410, 33] width 51 height 19
click at [79, 103] on span "My Events" at bounding box center [107, 113] width 59 height 19
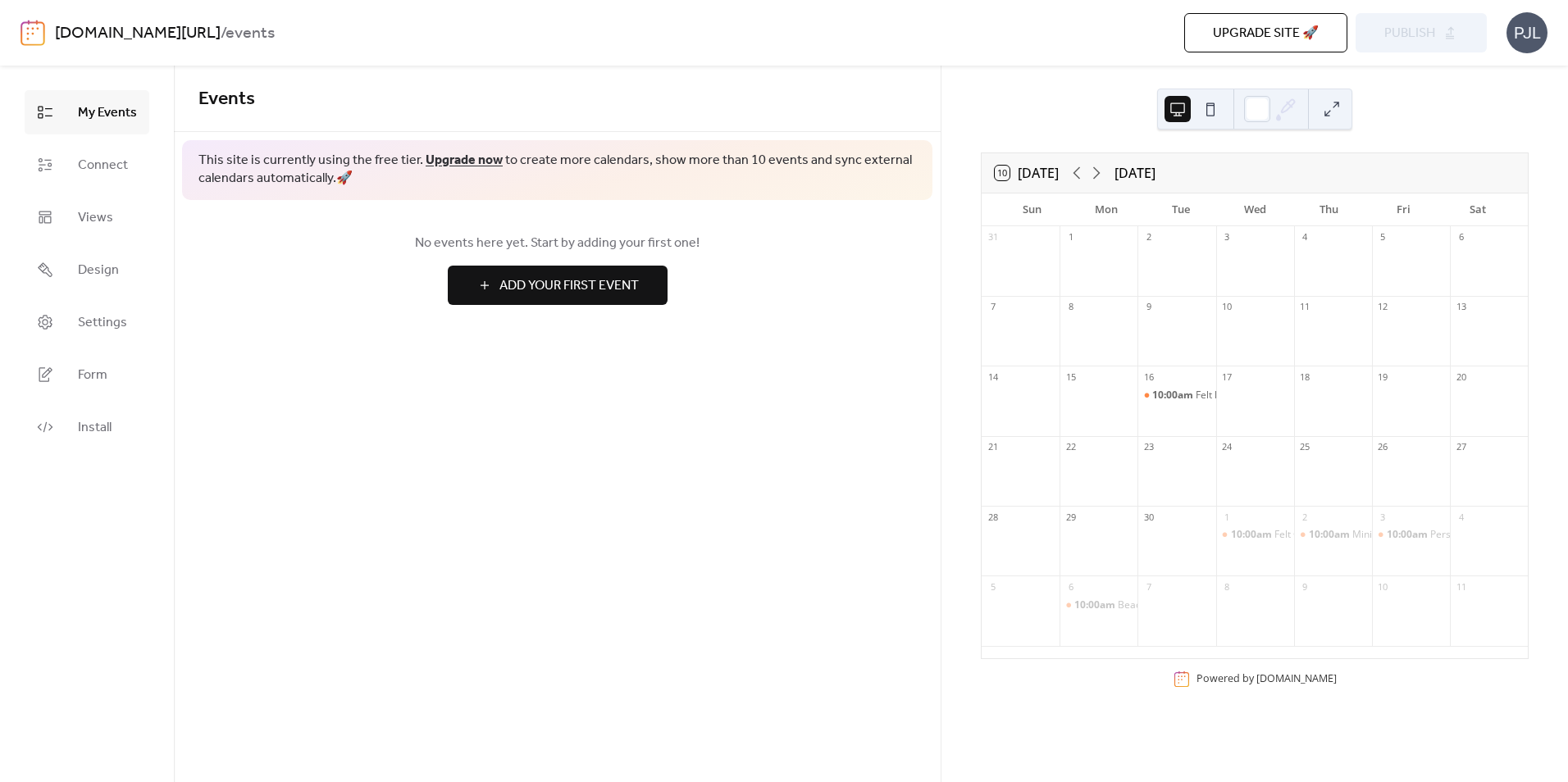
click at [1280, 24] on span "Upgrade site 🚀" at bounding box center [1265, 33] width 106 height 19
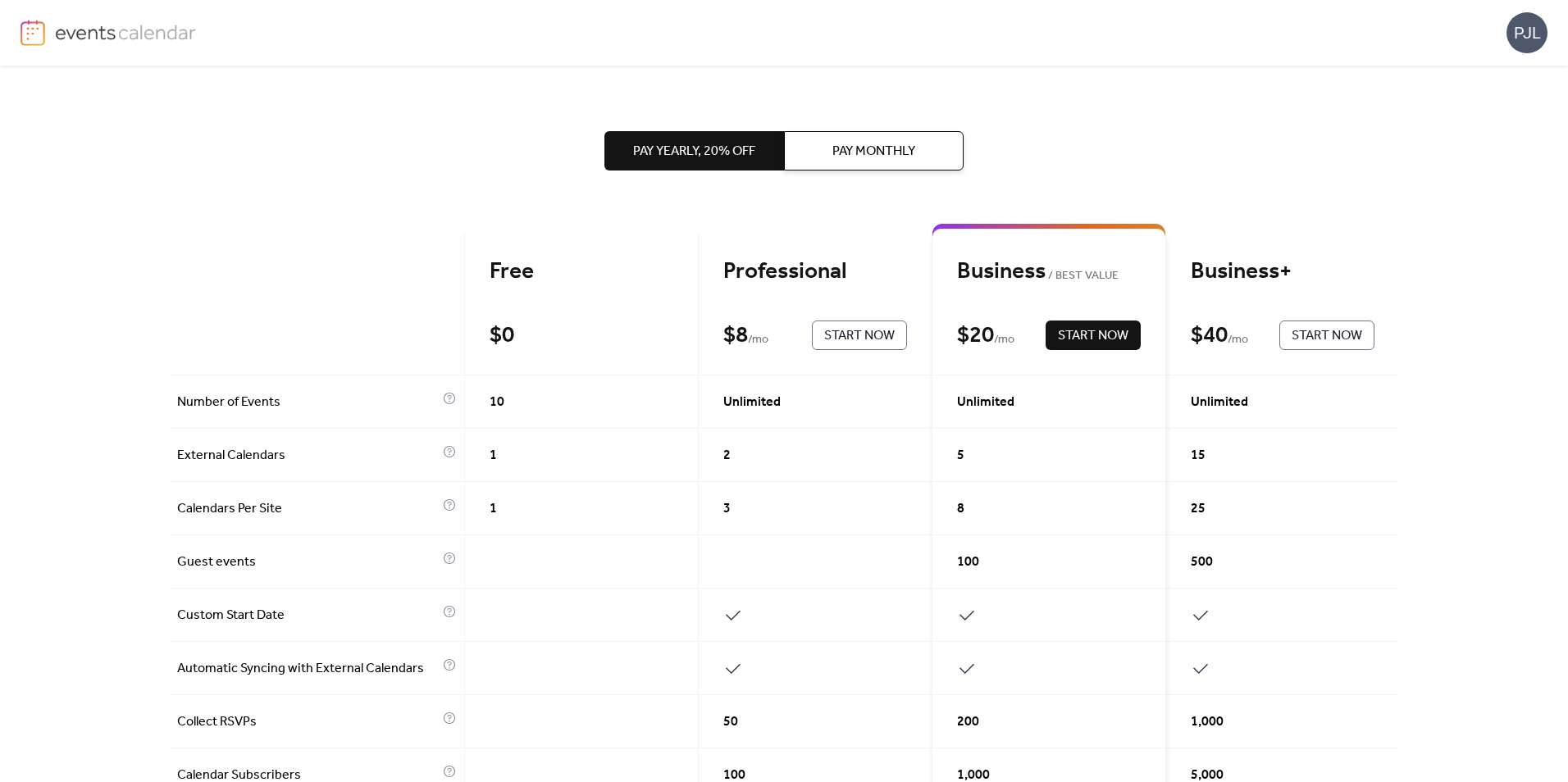
drag, startPoint x: 1390, startPoint y: 136, endPoint x: 1393, endPoint y: 155, distance: 19.2
